Goal: Task Accomplishment & Management: Manage account settings

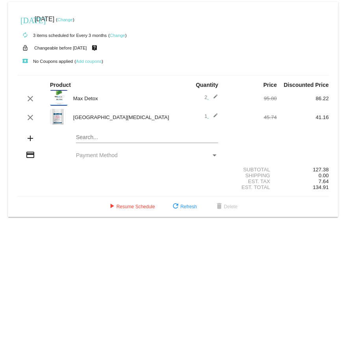
click at [73, 20] on link "Change" at bounding box center [64, 19] width 15 height 5
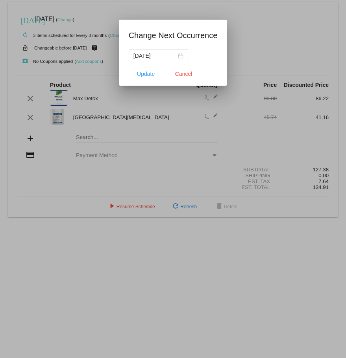
click at [285, 8] on div at bounding box center [173, 179] width 346 height 358
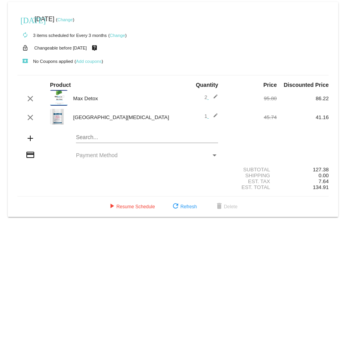
click at [214, 154] on div "Payment Method" at bounding box center [214, 155] width 4 height 2
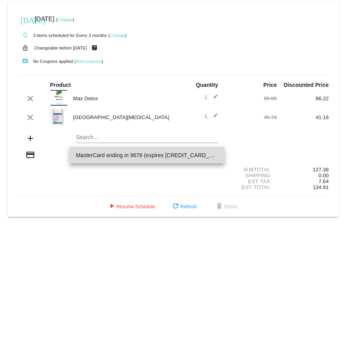
click at [136, 155] on span "MasterCard ending in 9676 (expires [CREDIT_CARD_DATA])" at bounding box center [147, 155] width 142 height 17
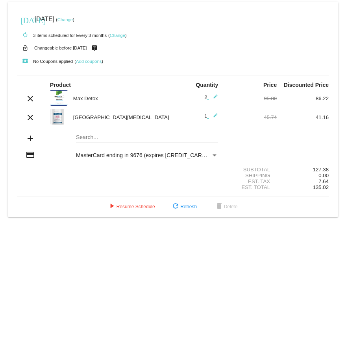
click at [73, 20] on link "Change" at bounding box center [64, 19] width 15 height 5
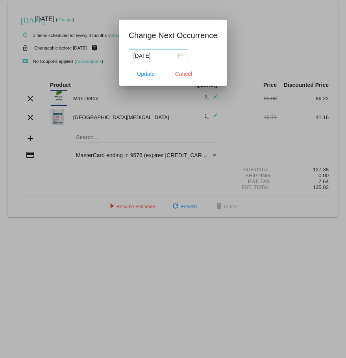
click at [179, 57] on div "[DATE]" at bounding box center [158, 55] width 50 height 9
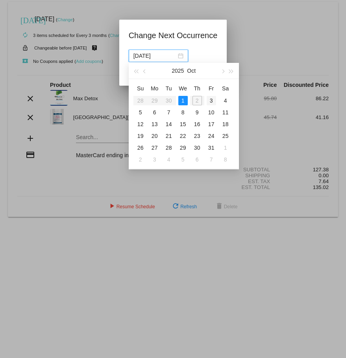
click at [212, 101] on div "3" at bounding box center [210, 100] width 9 height 9
type input "[DATE]"
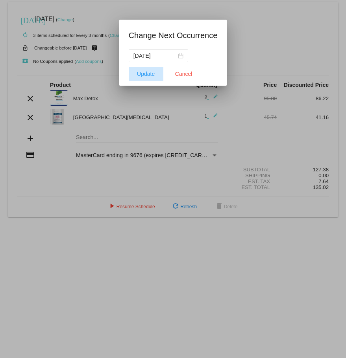
click at [144, 78] on button "Update" at bounding box center [146, 74] width 35 height 14
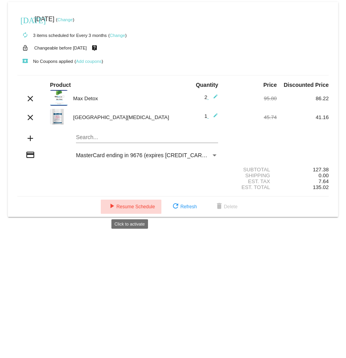
click at [130, 207] on span "play_arrow Resume Schedule" at bounding box center [131, 207] width 48 height 6
